Goal: Check status: Check status

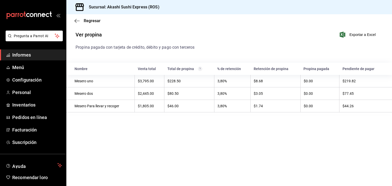
click at [24, 55] on font "Informes" at bounding box center [21, 54] width 19 height 5
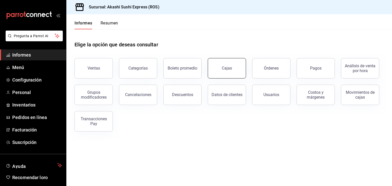
click at [231, 72] on link "Cajas" at bounding box center [227, 68] width 38 height 20
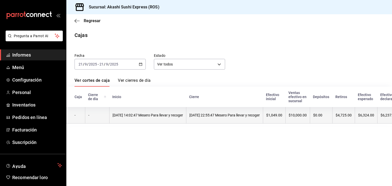
click at [170, 117] on font "[DATE] 14:02:47 Mesero Para llevar y recoger" at bounding box center [147, 115] width 70 height 4
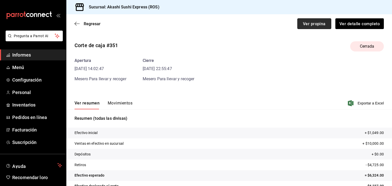
click at [297, 28] on button "Ver propina" at bounding box center [314, 23] width 34 height 11
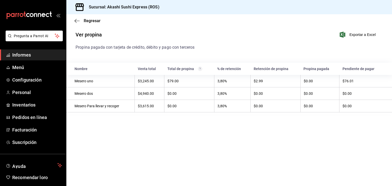
click at [20, 58] on span "Informes" at bounding box center [37, 55] width 50 height 7
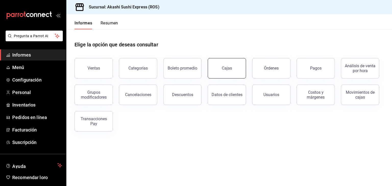
click at [231, 63] on link "Cajas" at bounding box center [227, 68] width 38 height 20
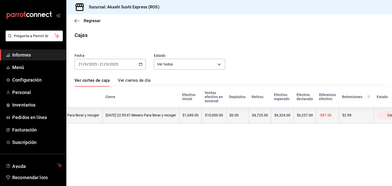
scroll to position [0, 92]
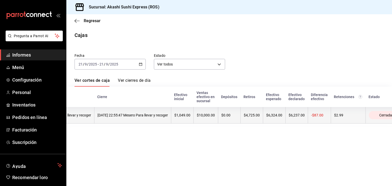
click at [263, 119] on th "$4,725.00" at bounding box center [251, 115] width 22 height 17
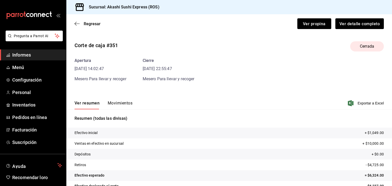
click at [121, 104] on font "Movimientos" at bounding box center [120, 103] width 25 height 5
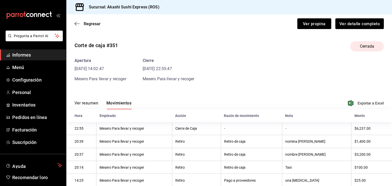
scroll to position [28, 0]
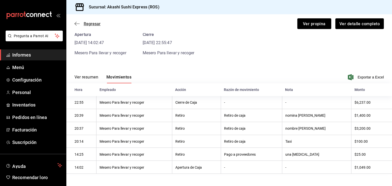
click at [84, 23] on font "Regresar" at bounding box center [92, 23] width 17 height 5
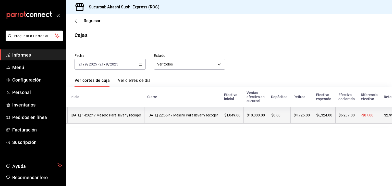
scroll to position [0, 42]
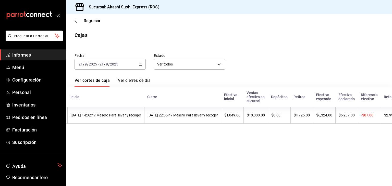
click at [139, 66] on \(Stroke\) "button" at bounding box center [140, 64] width 3 height 3
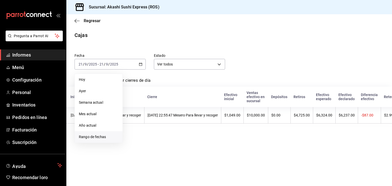
click at [94, 134] on span "Rango de fechas" at bounding box center [99, 136] width 40 height 5
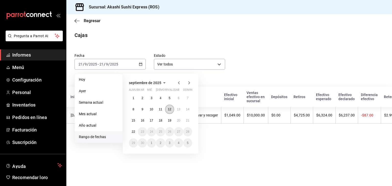
click at [171, 108] on font "12" at bounding box center [169, 110] width 3 height 4
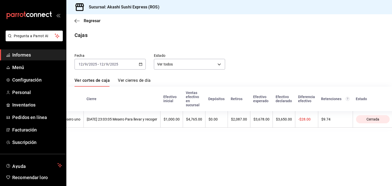
scroll to position [0, 77]
